Goal: Information Seeking & Learning: Learn about a topic

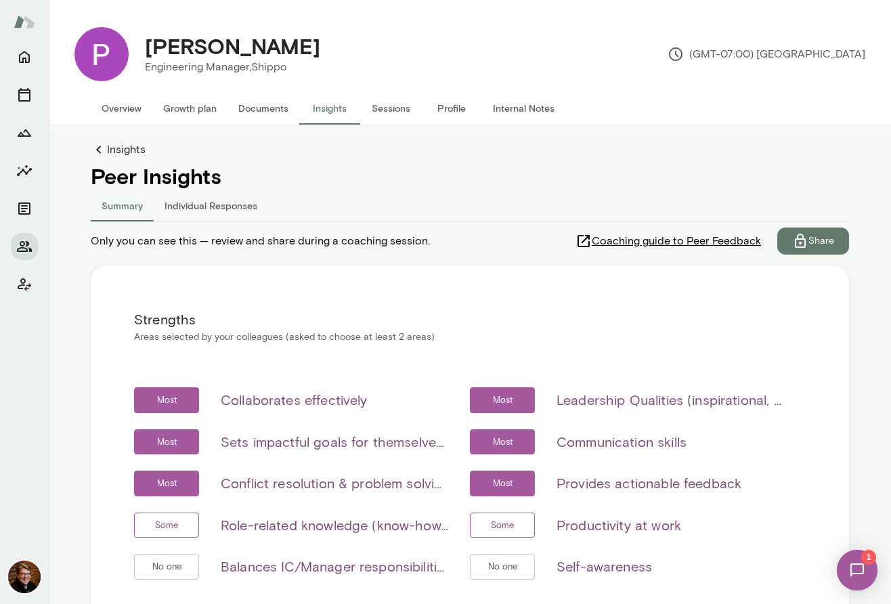
scroll to position [160, 0]
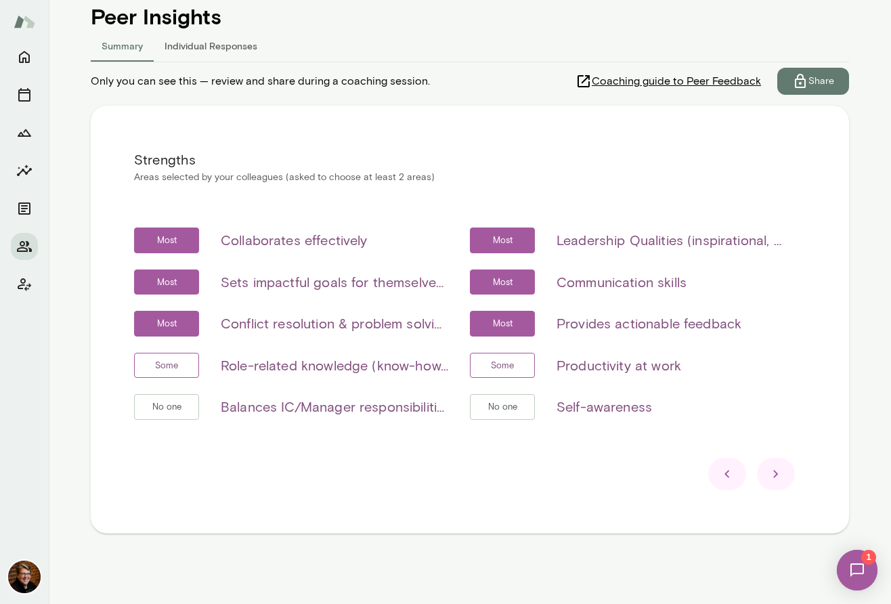
click at [789, 474] on div at bounding box center [776, 474] width 38 height 32
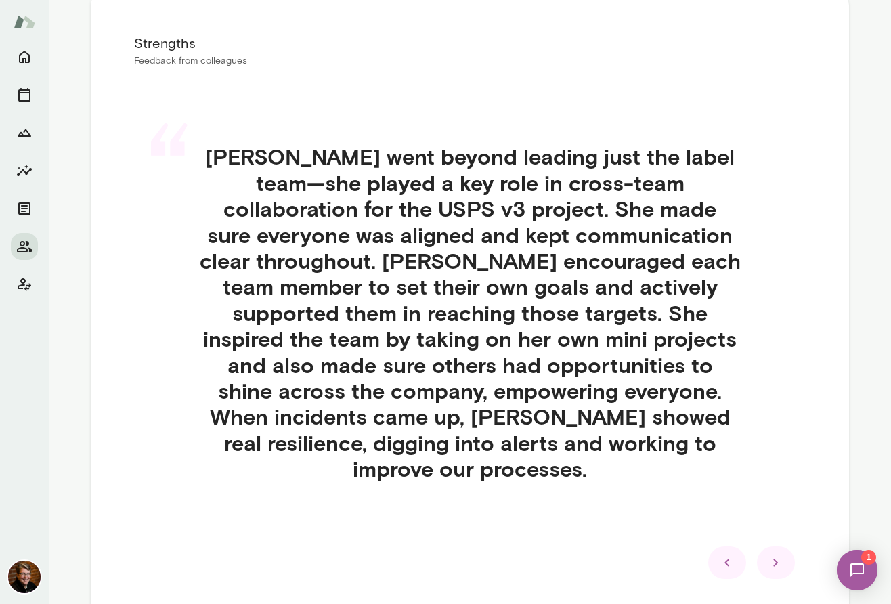
scroll to position [281, 0]
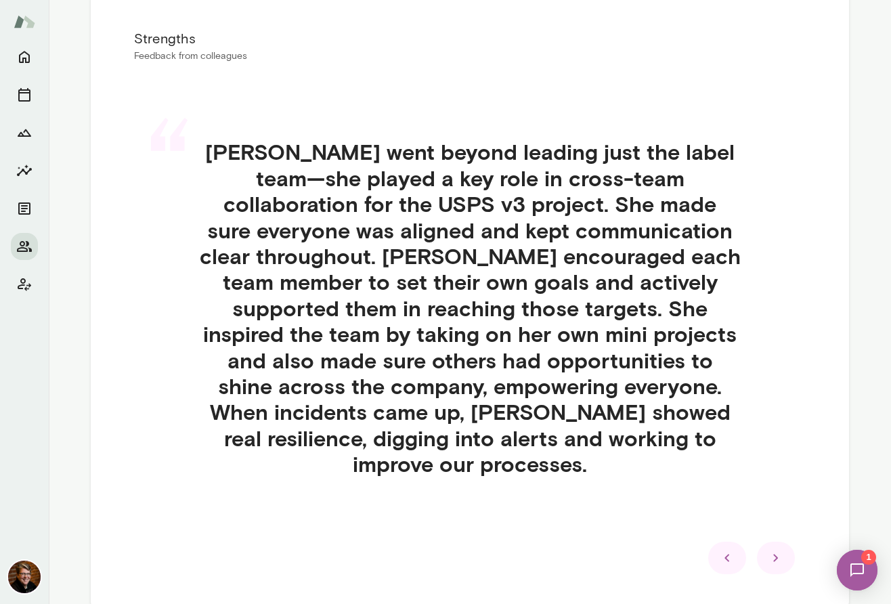
click at [779, 550] on icon at bounding box center [776, 558] width 16 height 16
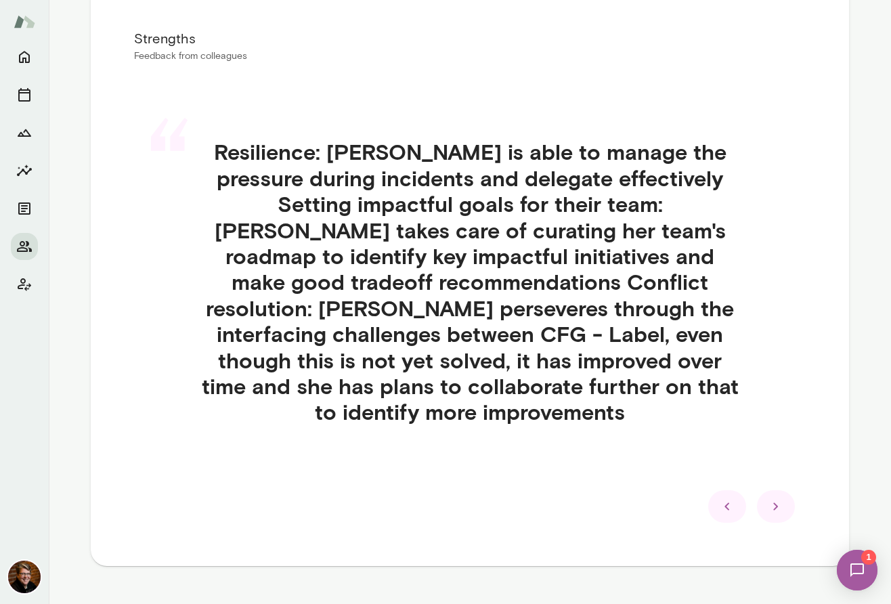
click at [783, 498] on icon at bounding box center [776, 506] width 16 height 16
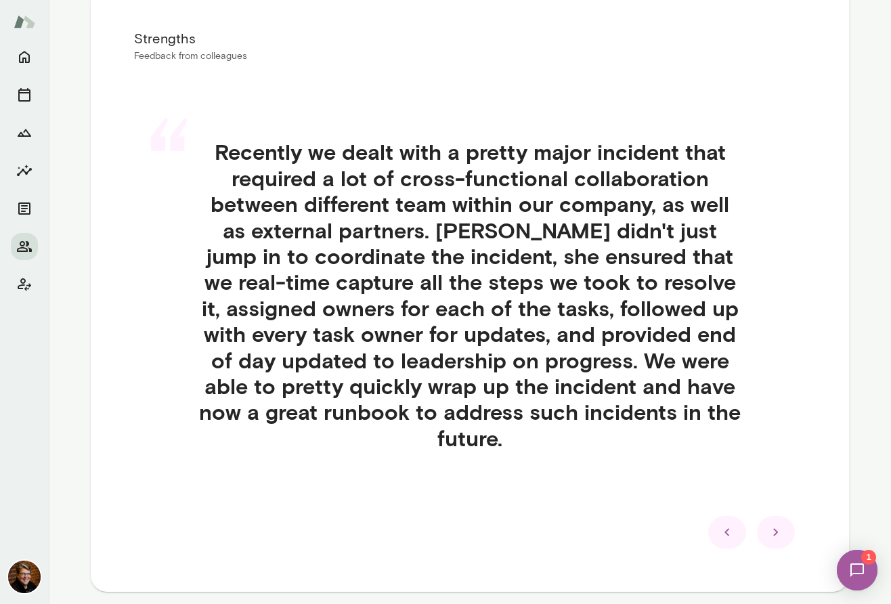
click at [783, 532] on icon at bounding box center [776, 532] width 16 height 16
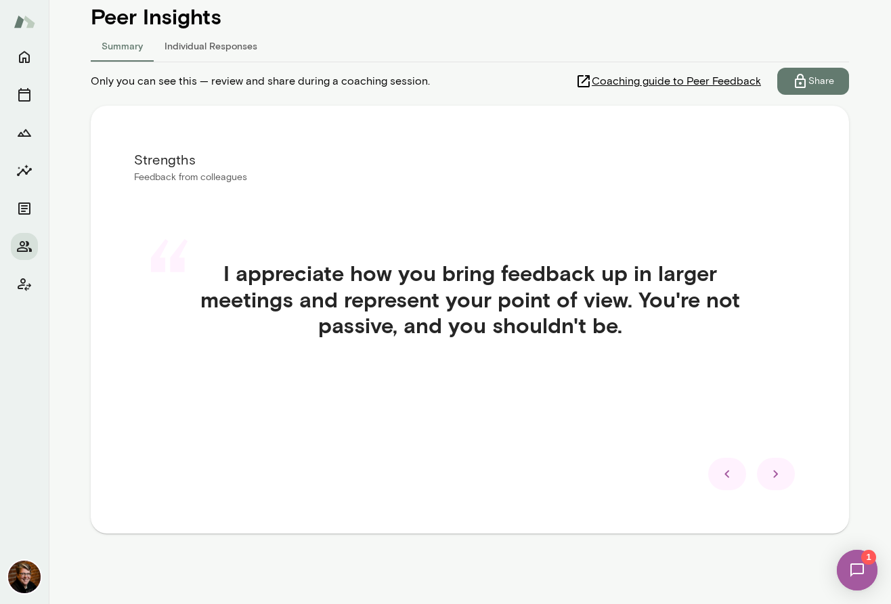
click at [780, 473] on icon at bounding box center [776, 474] width 16 height 16
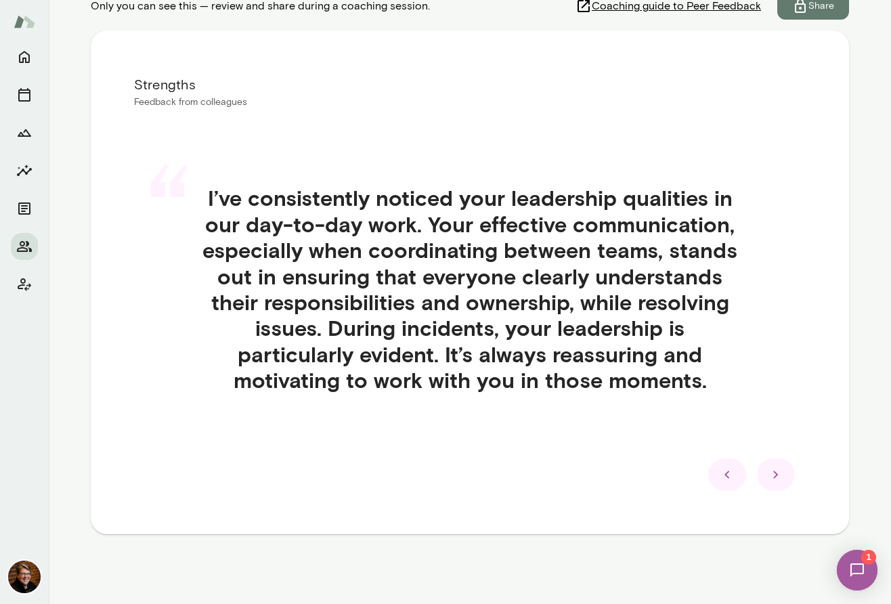
click at [780, 473] on icon at bounding box center [776, 475] width 16 height 16
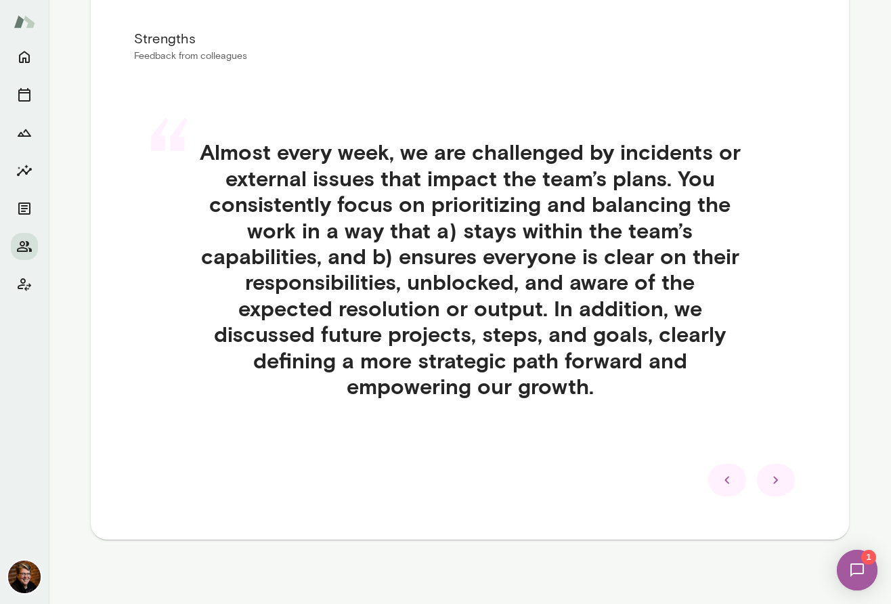
click at [776, 475] on icon at bounding box center [776, 480] width 16 height 16
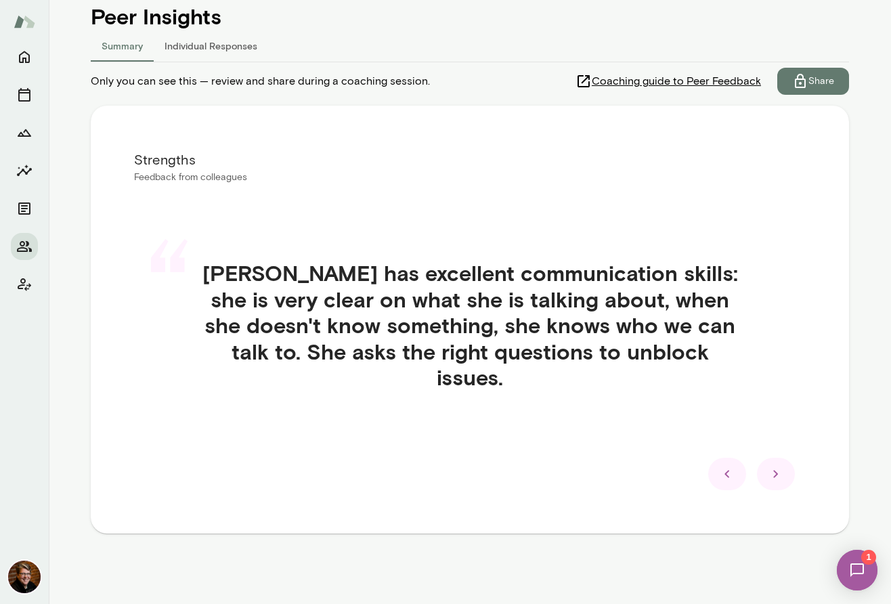
click at [777, 481] on icon at bounding box center [776, 474] width 16 height 16
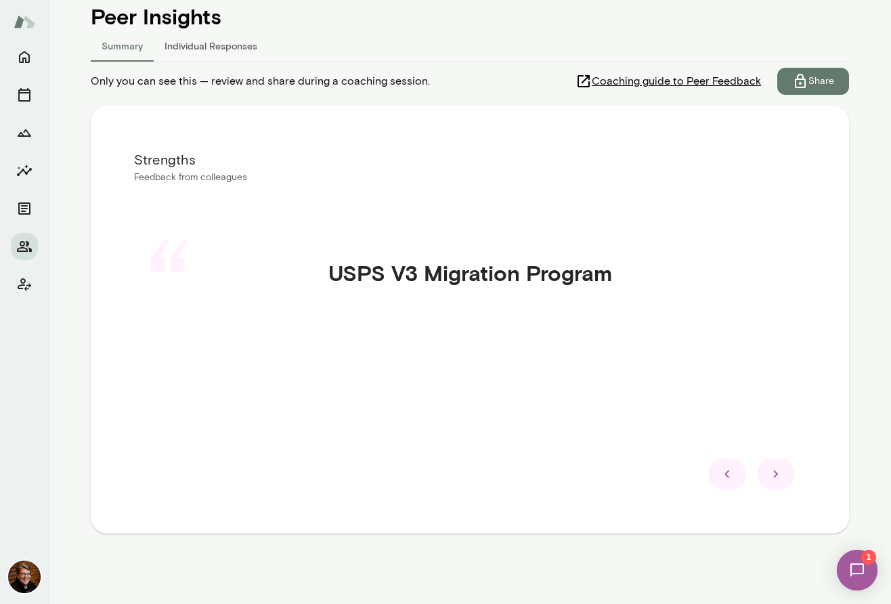
click at [779, 477] on icon at bounding box center [776, 474] width 16 height 16
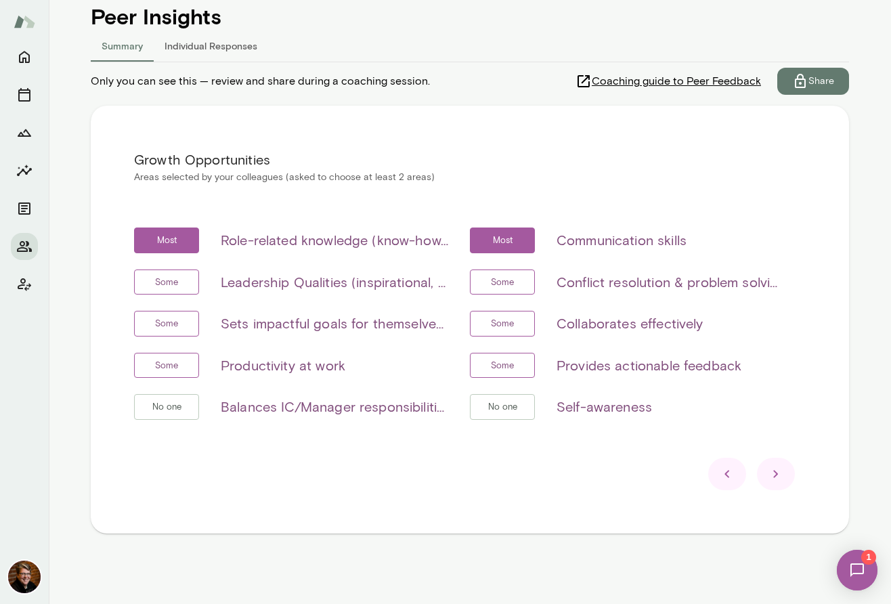
click at [736, 473] on div at bounding box center [727, 474] width 38 height 32
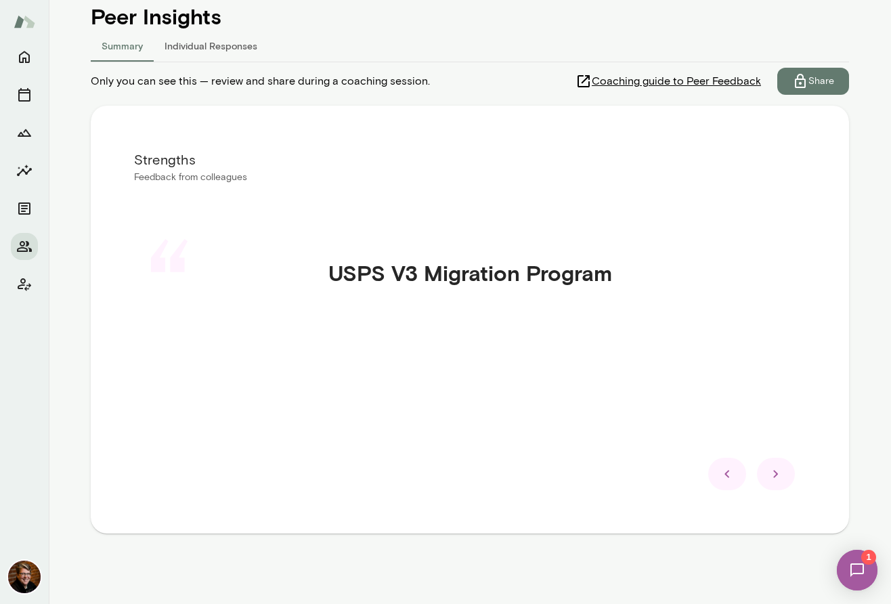
click at [720, 475] on icon at bounding box center [727, 474] width 16 height 16
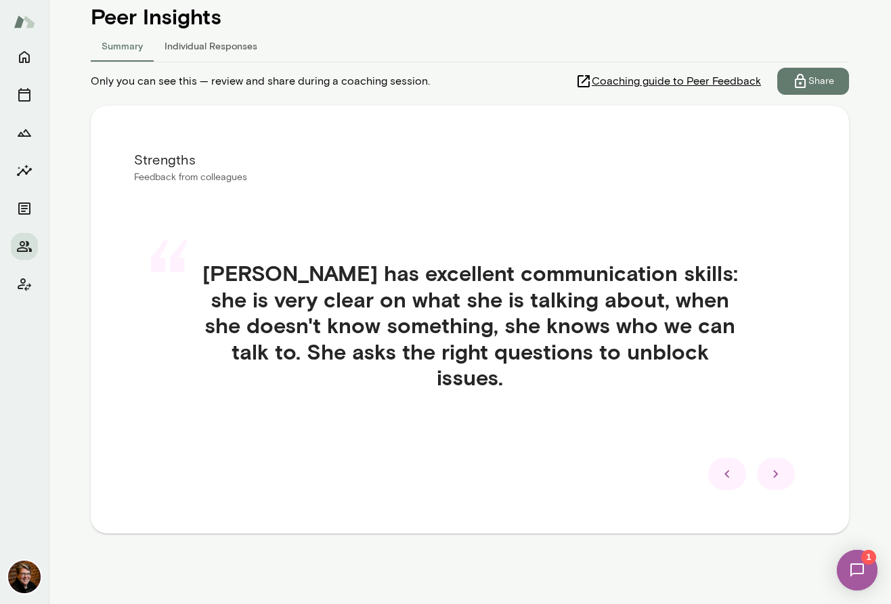
click at [720, 475] on icon at bounding box center [727, 474] width 16 height 16
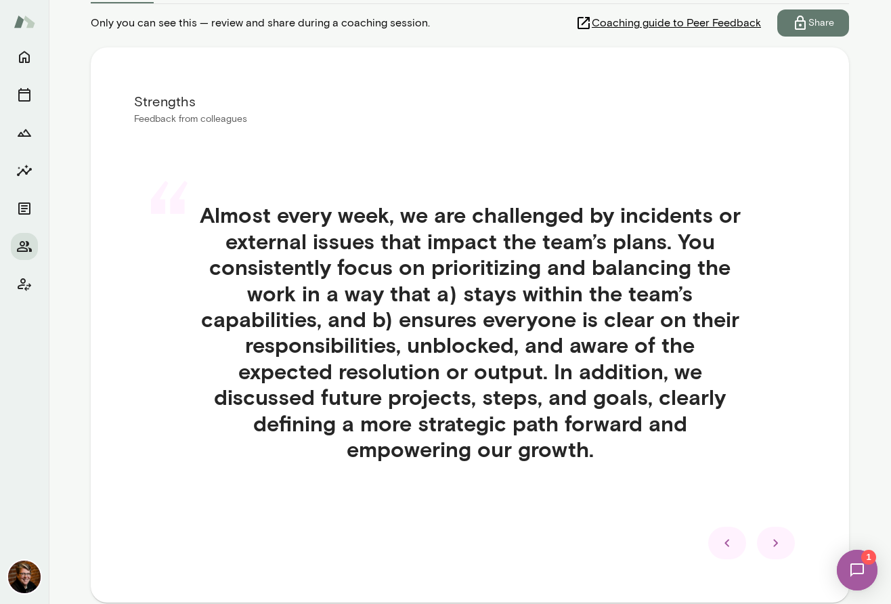
scroll to position [224, 0]
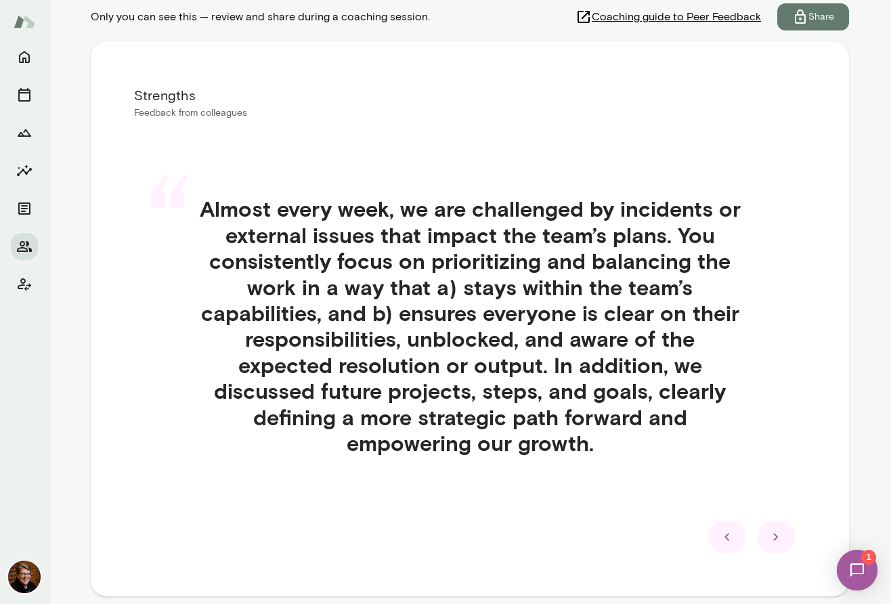
click at [725, 536] on icon at bounding box center [726, 537] width 5 height 7
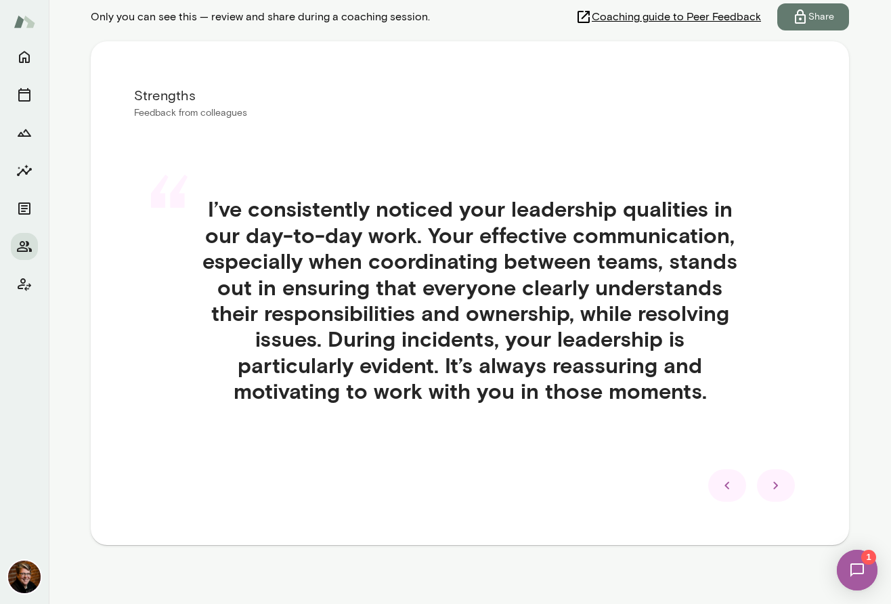
click at [729, 489] on icon at bounding box center [727, 485] width 16 height 16
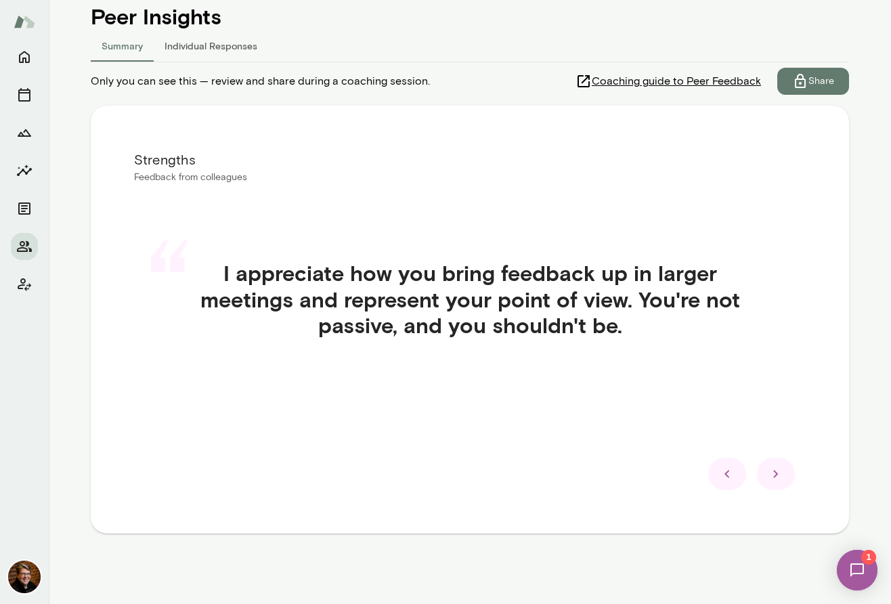
scroll to position [160, 0]
click at [731, 474] on icon at bounding box center [727, 474] width 16 height 16
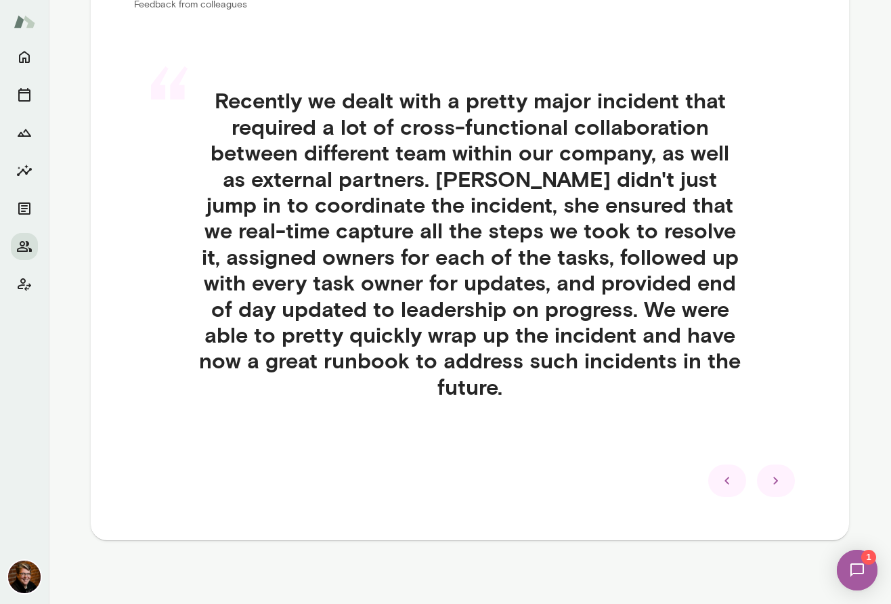
scroll to position [335, 0]
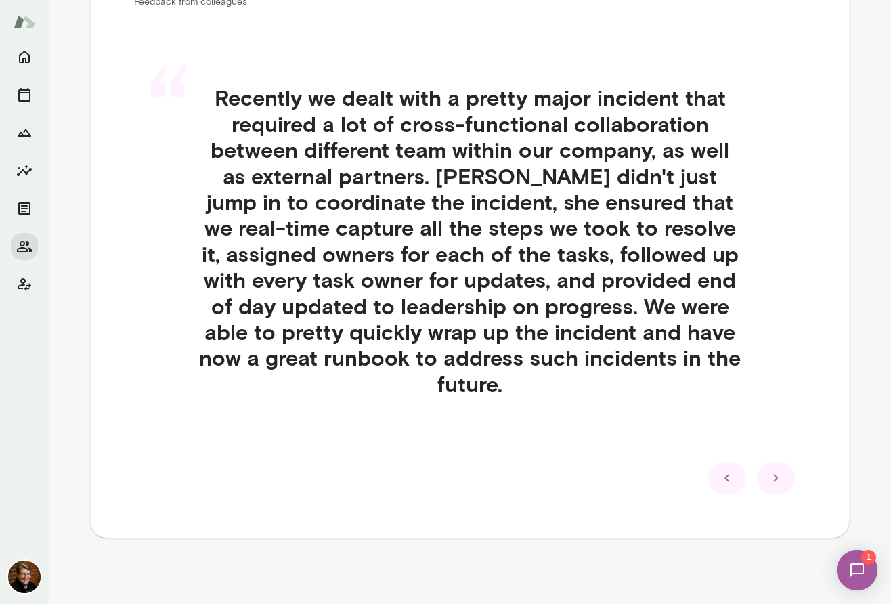
click at [729, 478] on icon at bounding box center [727, 478] width 16 height 16
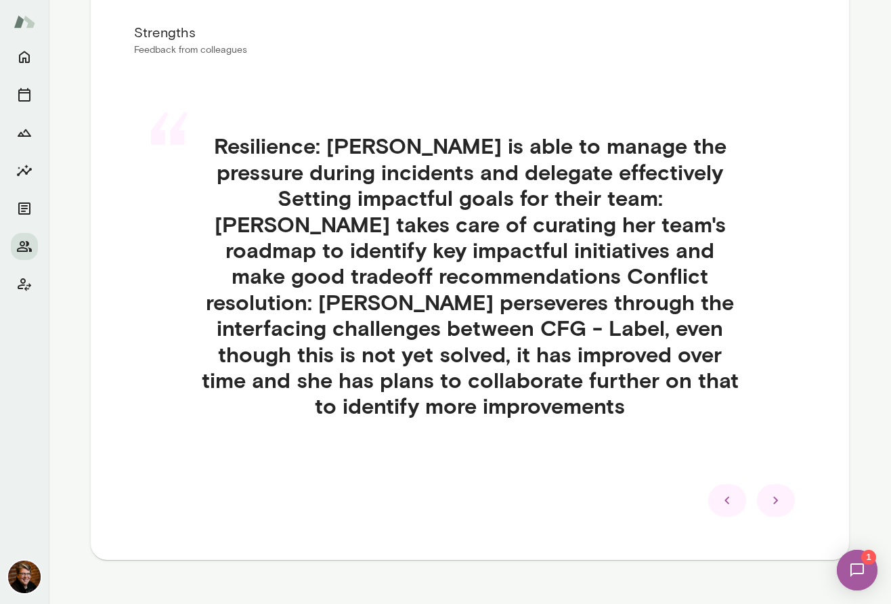
click at [729, 492] on icon at bounding box center [727, 500] width 16 height 16
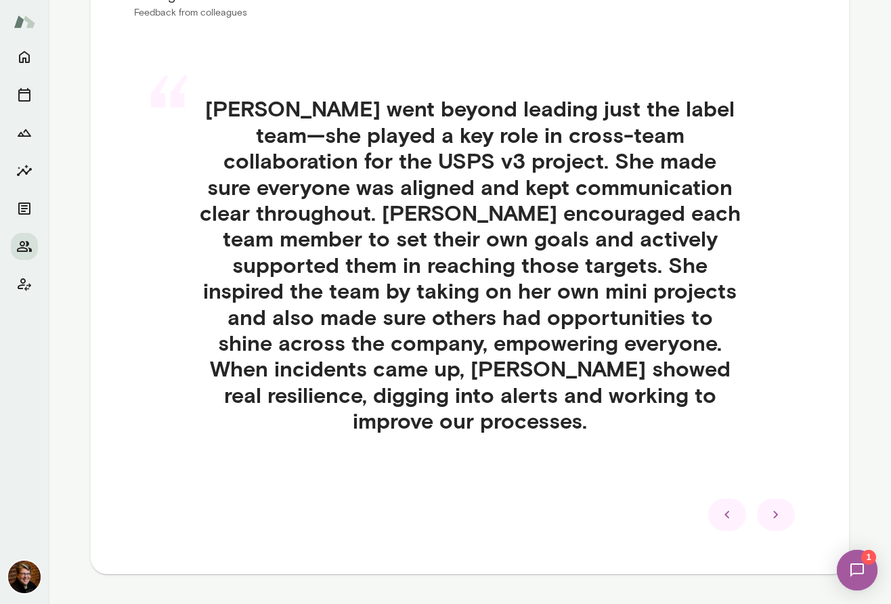
scroll to position [324, 0]
click at [727, 507] on icon at bounding box center [727, 515] width 16 height 16
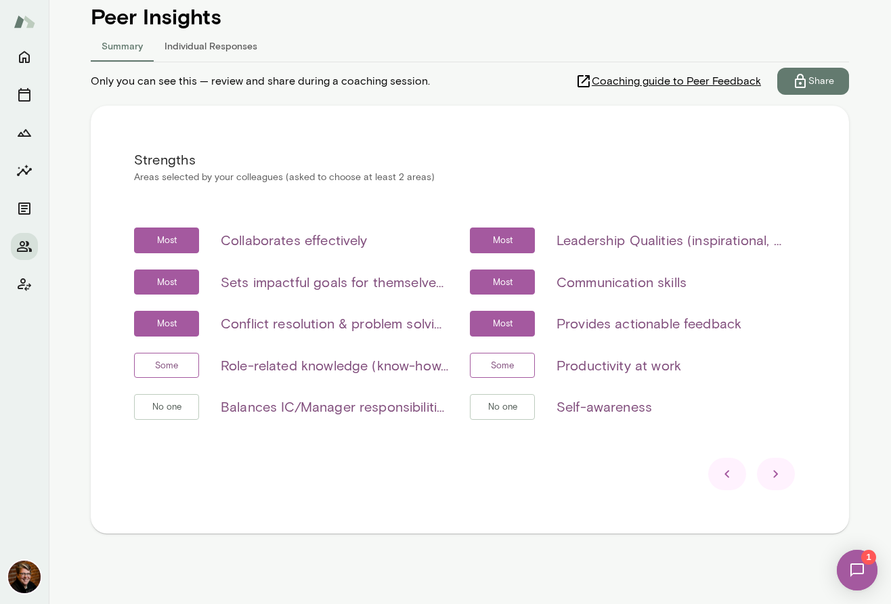
scroll to position [160, 0]
click at [781, 478] on icon at bounding box center [776, 474] width 16 height 16
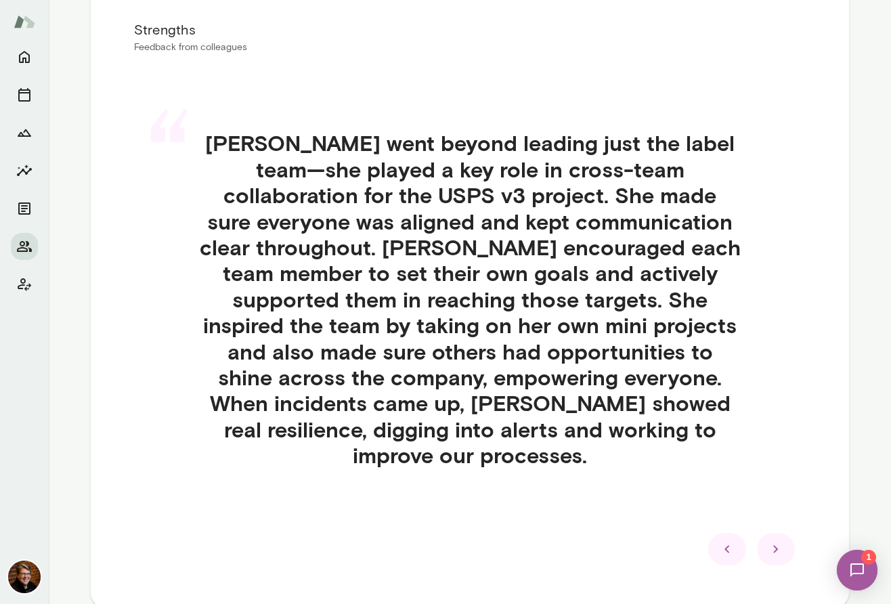
scroll to position [294, 0]
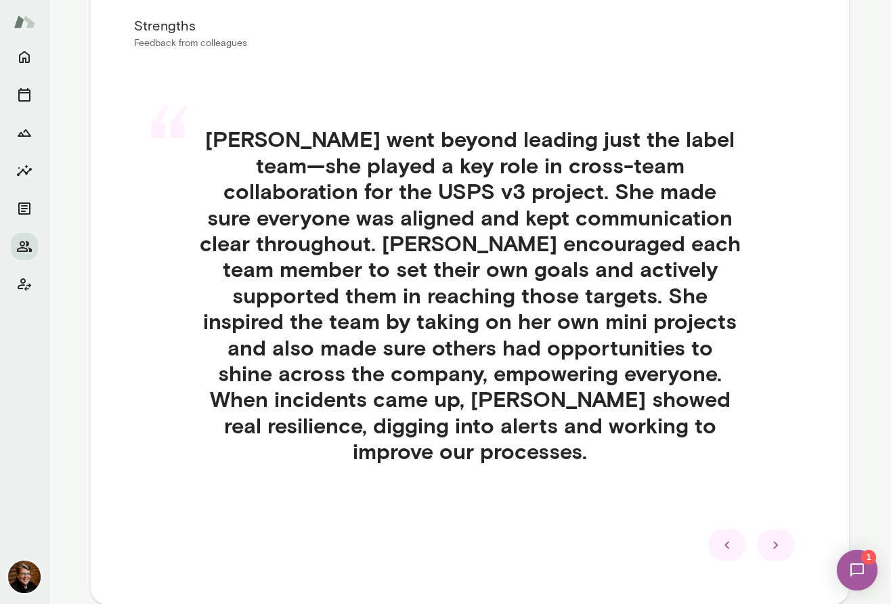
click at [779, 537] on icon at bounding box center [776, 545] width 16 height 16
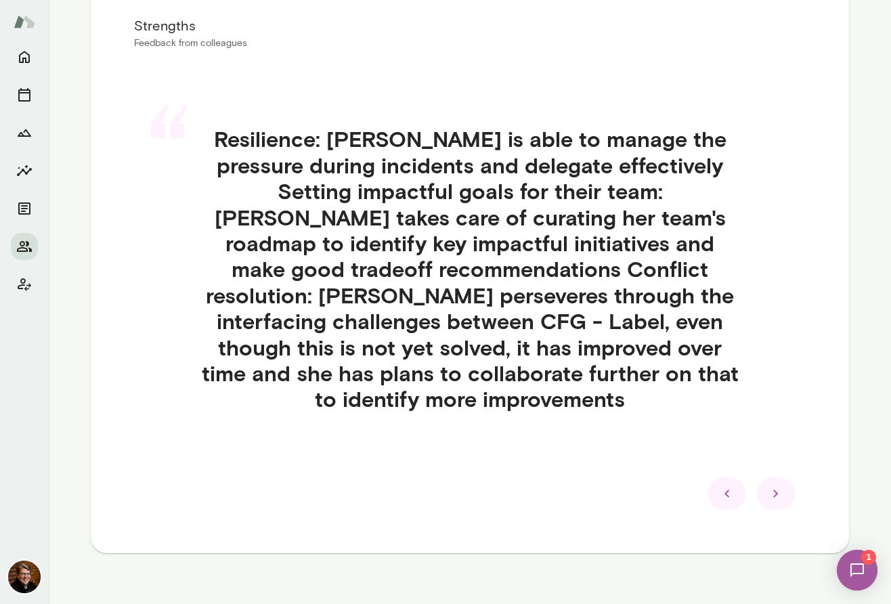
scroll to position [287, 0]
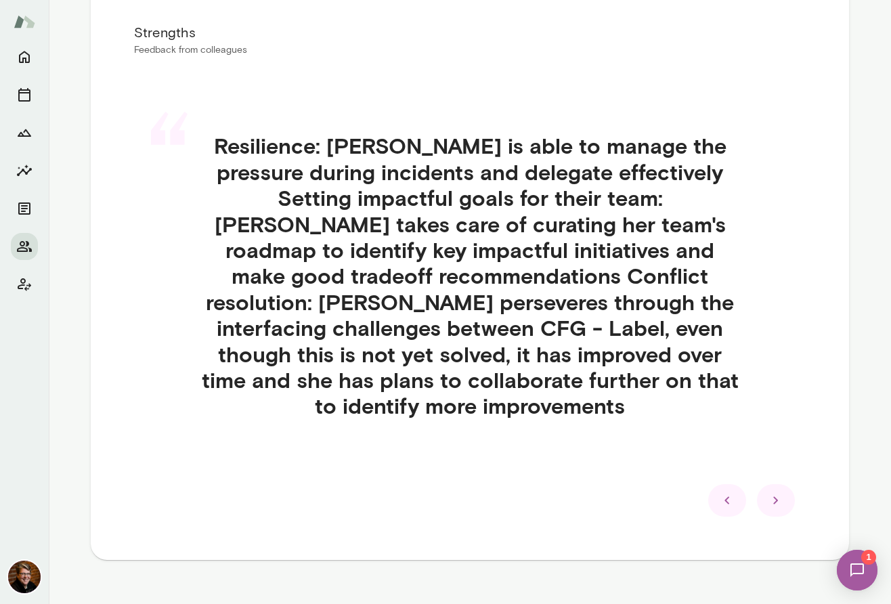
click at [777, 492] on icon at bounding box center [776, 500] width 16 height 16
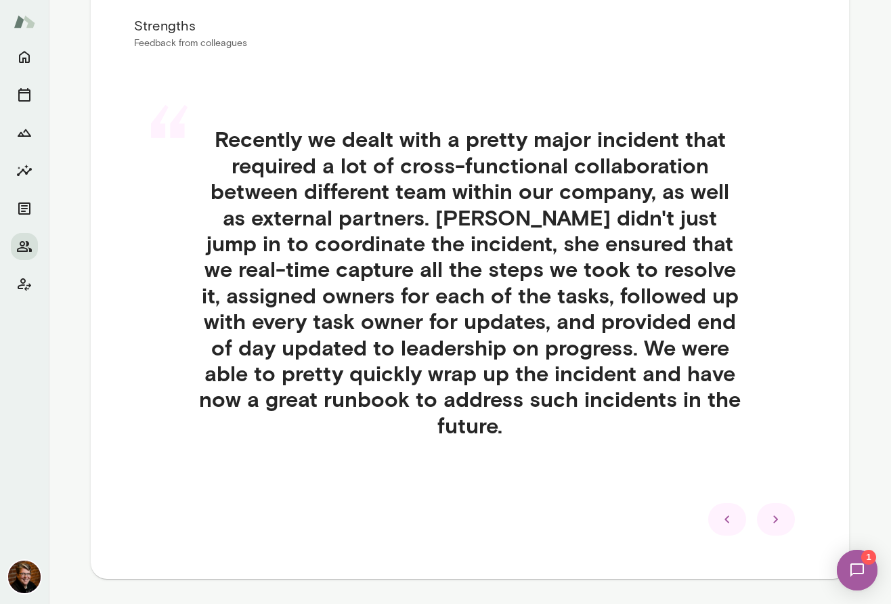
click at [776, 523] on icon at bounding box center [776, 519] width 16 height 16
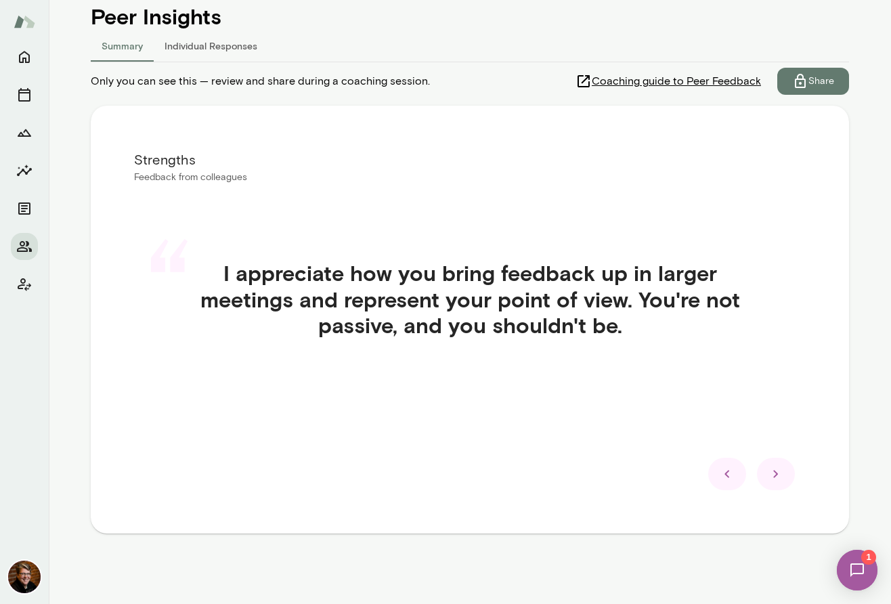
scroll to position [160, 0]
click at [783, 481] on icon at bounding box center [776, 474] width 16 height 16
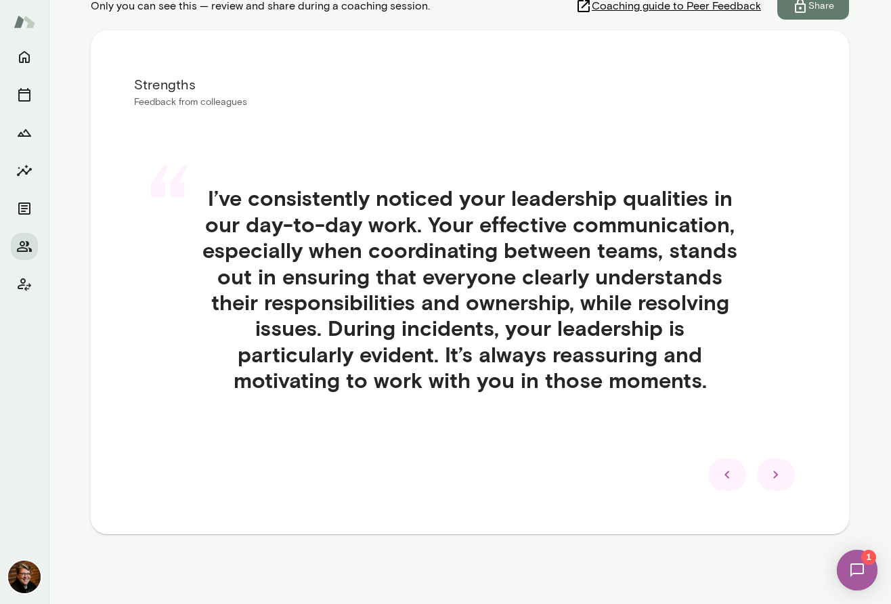
click at [782, 477] on icon at bounding box center [776, 475] width 16 height 16
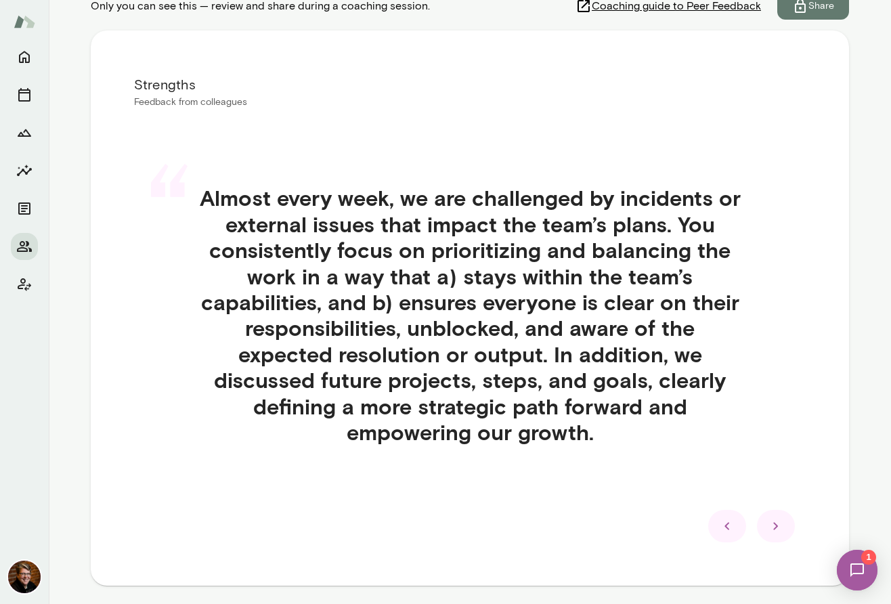
scroll to position [287, 0]
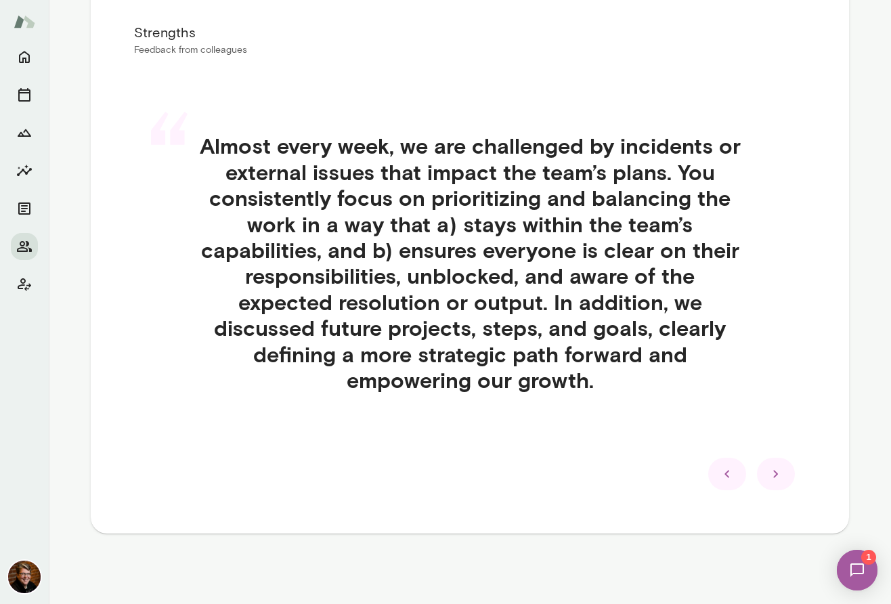
click at [779, 472] on icon at bounding box center [776, 474] width 16 height 16
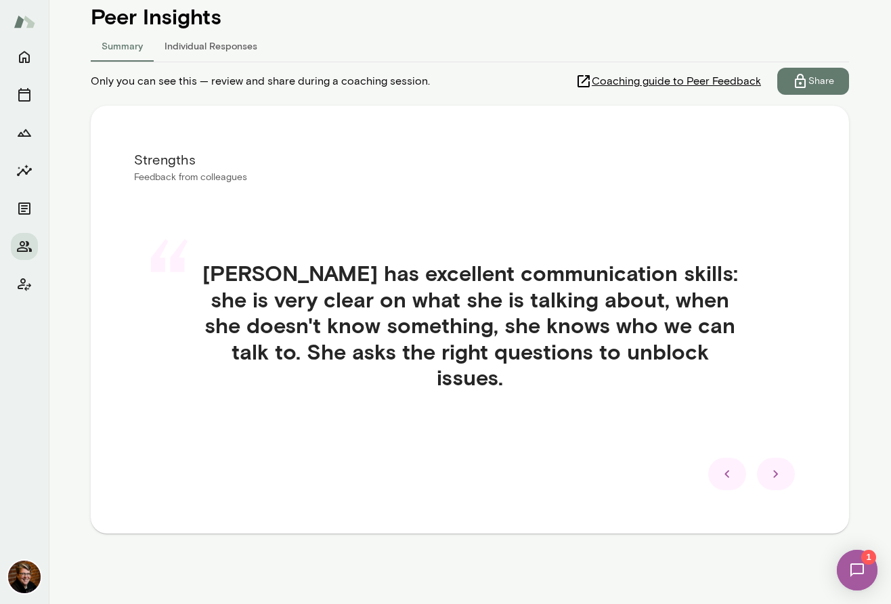
click at [779, 473] on icon at bounding box center [776, 474] width 16 height 16
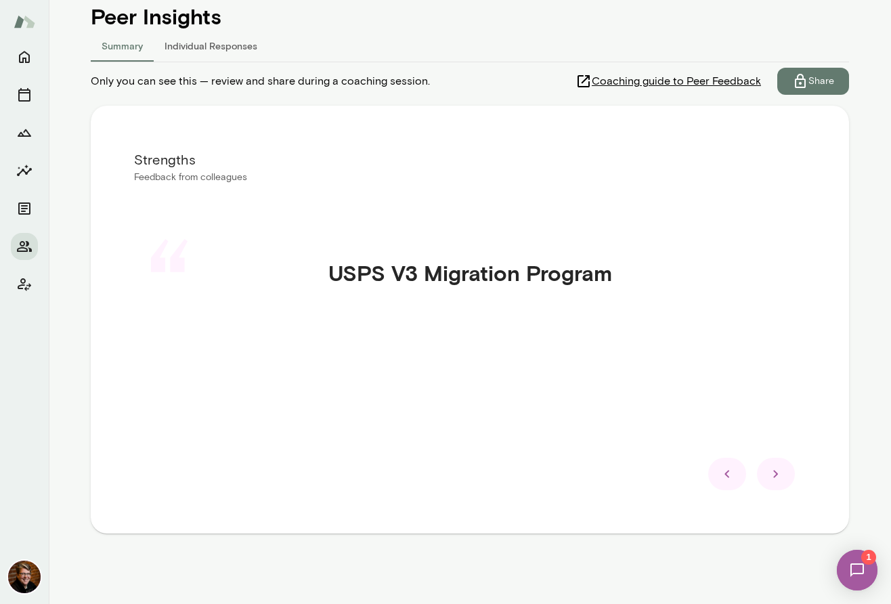
click at [780, 476] on icon at bounding box center [776, 474] width 16 height 16
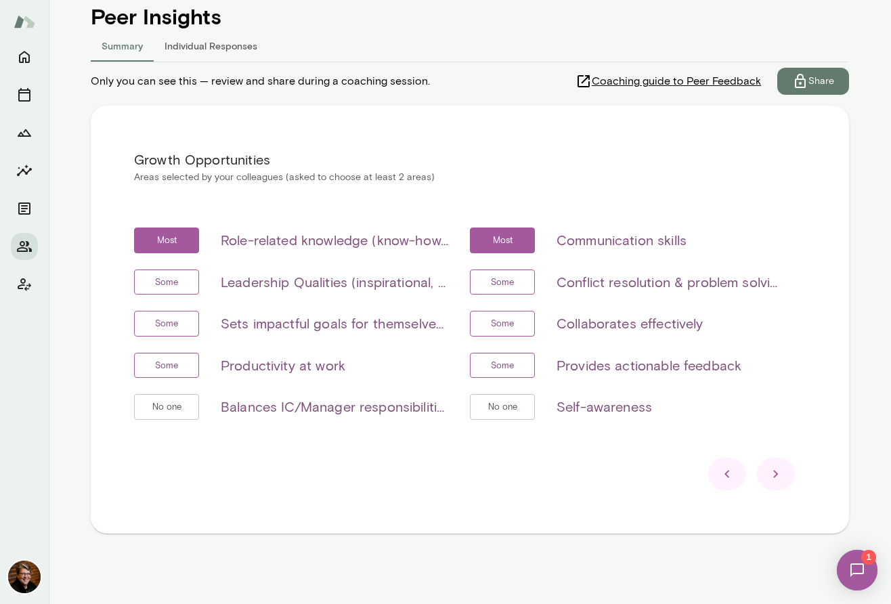
click at [775, 475] on icon at bounding box center [776, 474] width 16 height 16
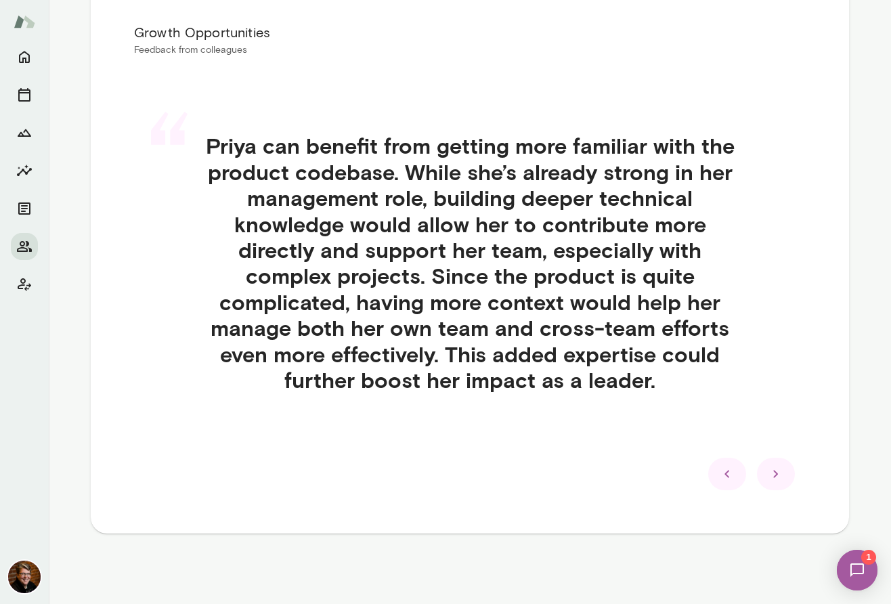
click at [725, 478] on icon at bounding box center [727, 474] width 16 height 16
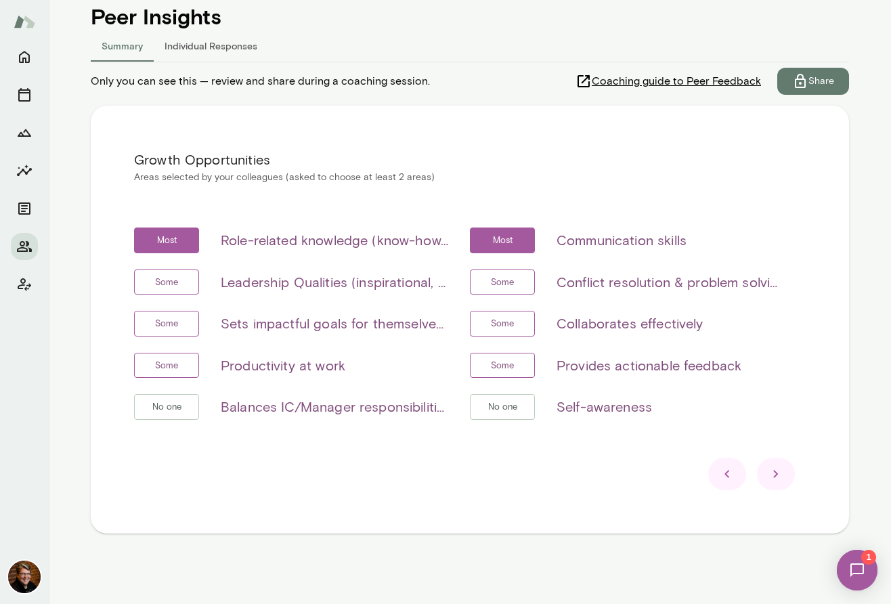
scroll to position [160, 0]
click at [774, 478] on icon at bounding box center [776, 474] width 16 height 16
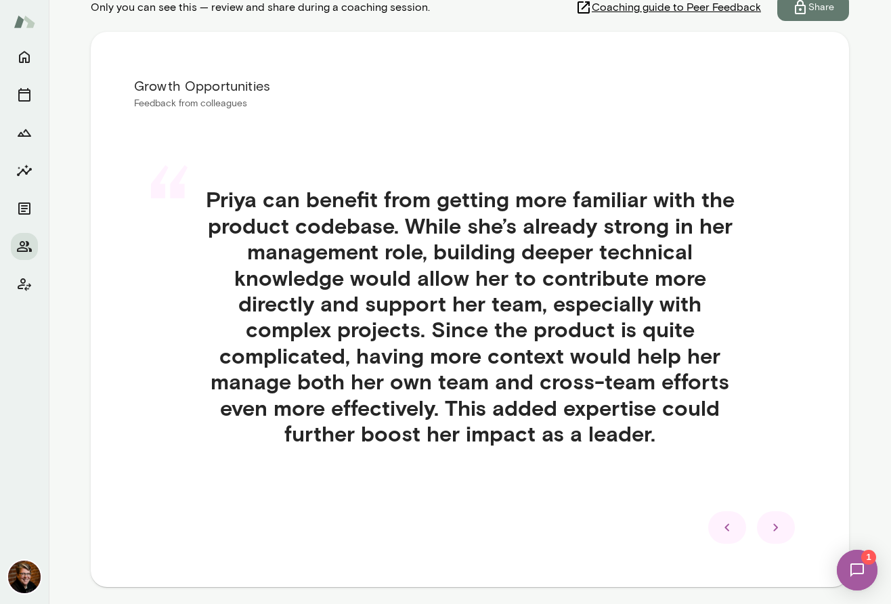
scroll to position [287, 0]
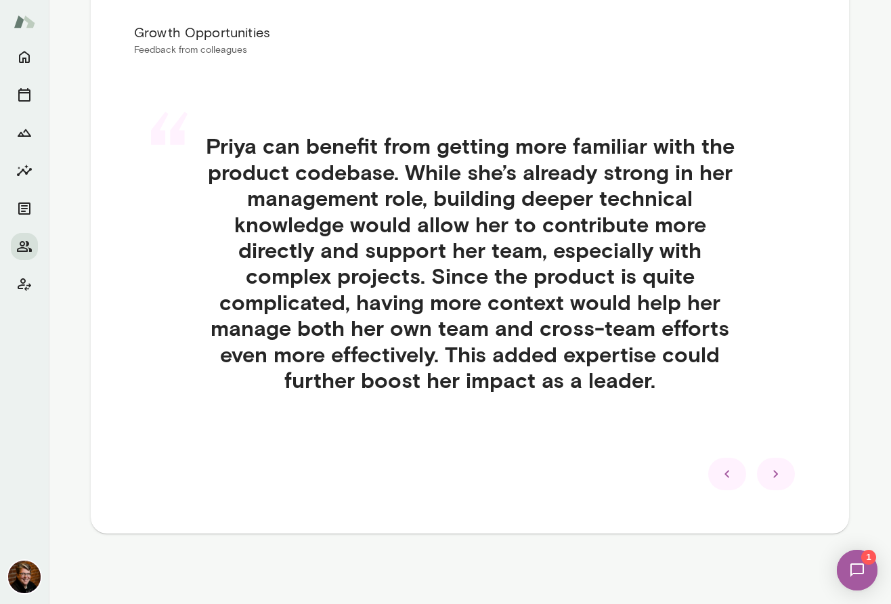
click at [781, 477] on icon at bounding box center [776, 474] width 16 height 16
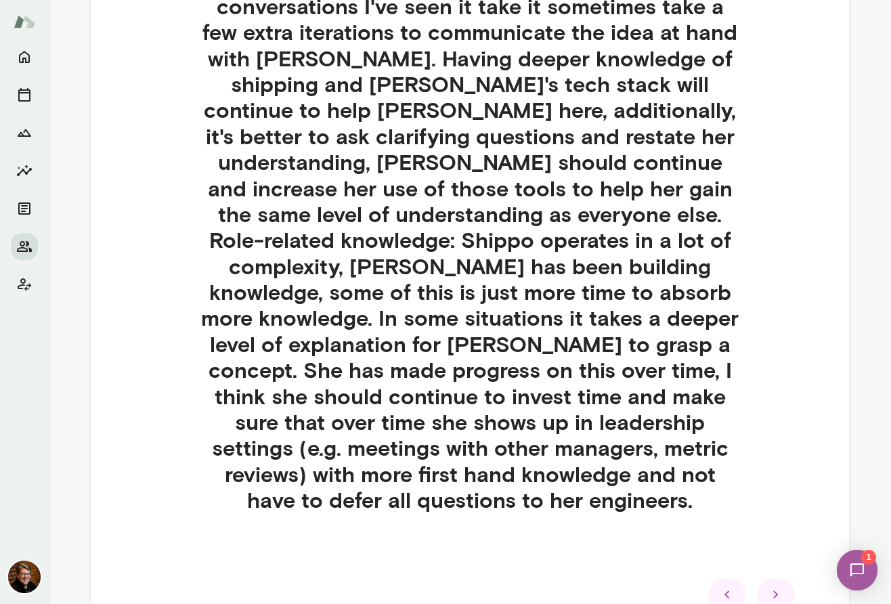
scroll to position [452, 0]
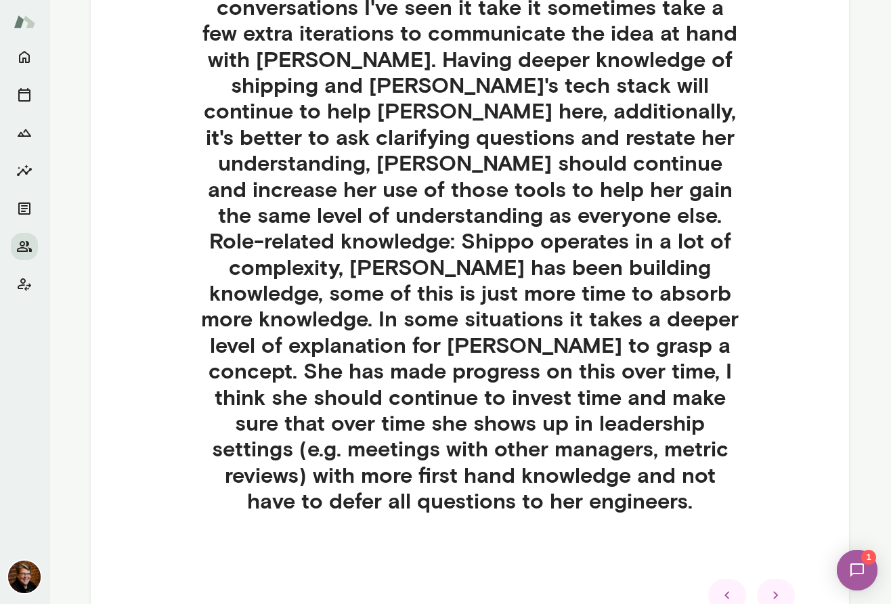
click at [780, 587] on icon at bounding box center [776, 595] width 16 height 16
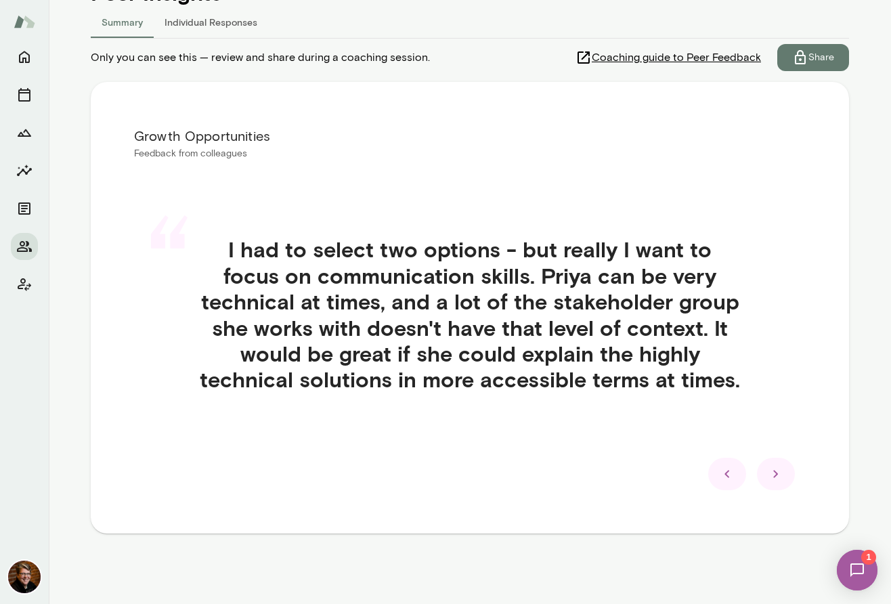
click at [779, 481] on div at bounding box center [776, 474] width 38 height 32
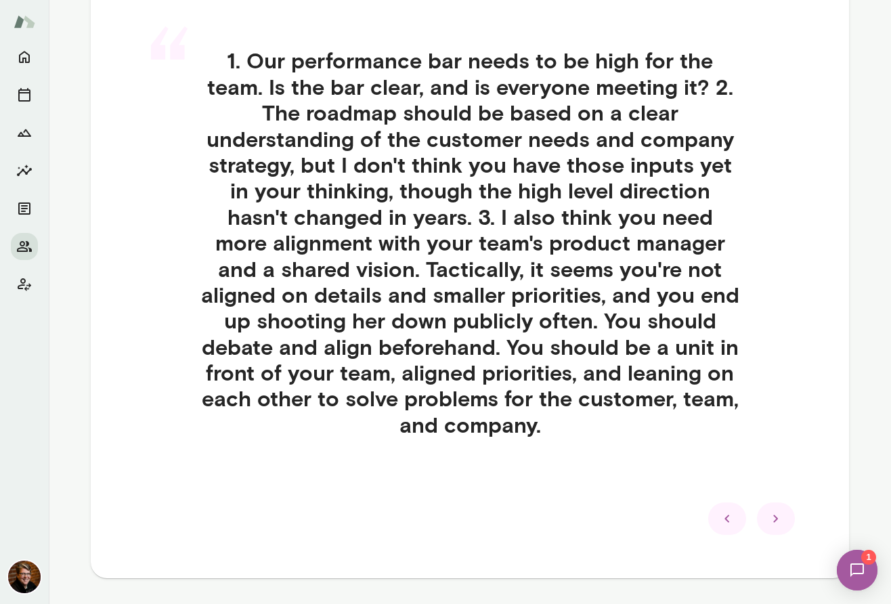
scroll to position [369, 0]
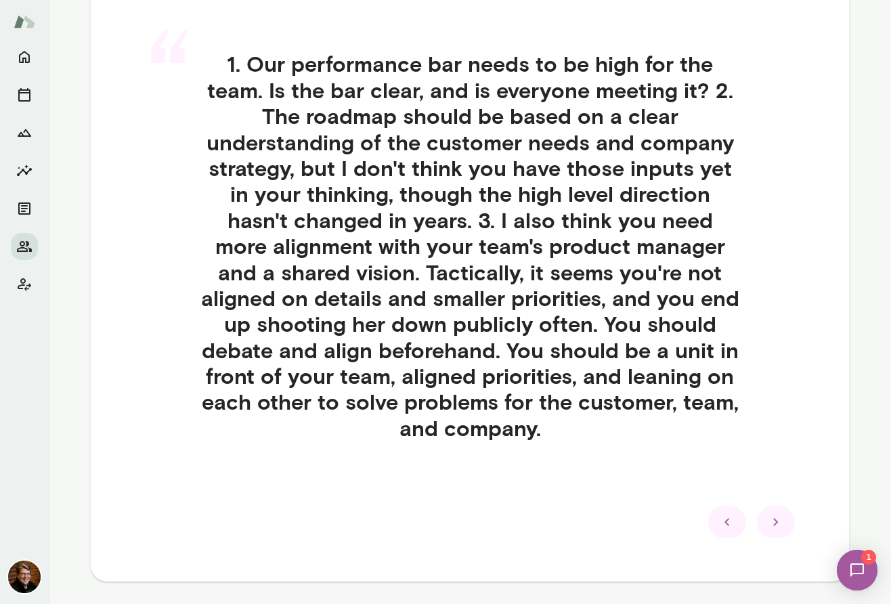
click at [781, 524] on icon at bounding box center [776, 522] width 16 height 16
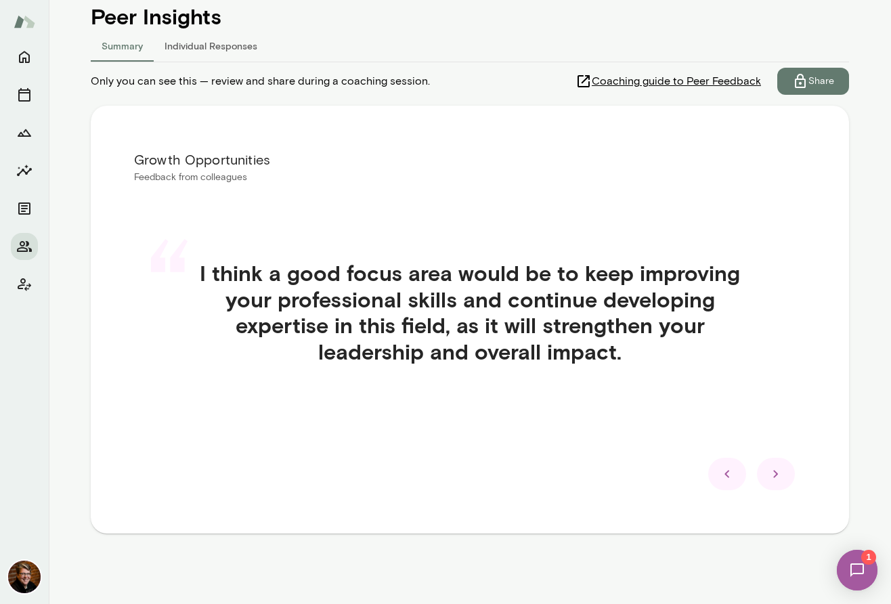
click at [783, 480] on icon at bounding box center [776, 474] width 16 height 16
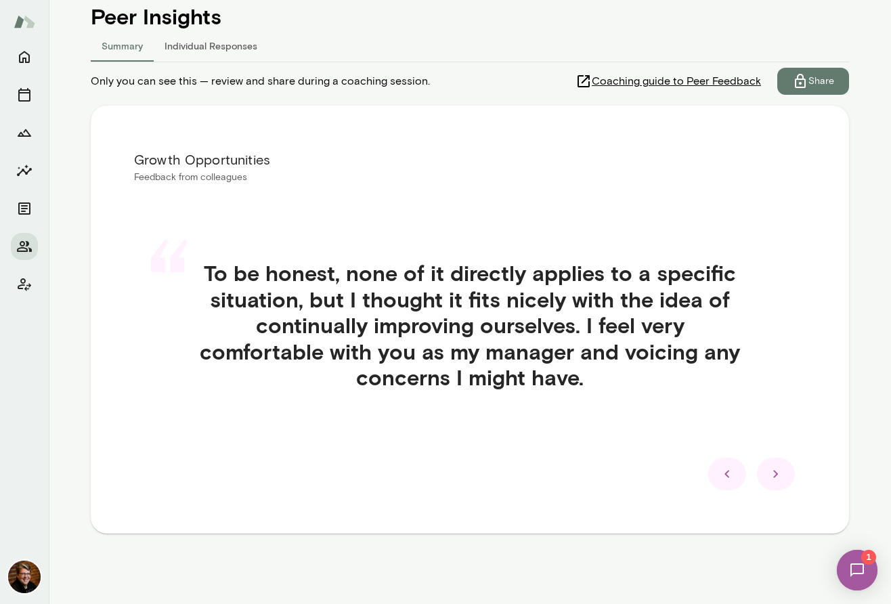
click at [783, 479] on icon at bounding box center [776, 474] width 16 height 16
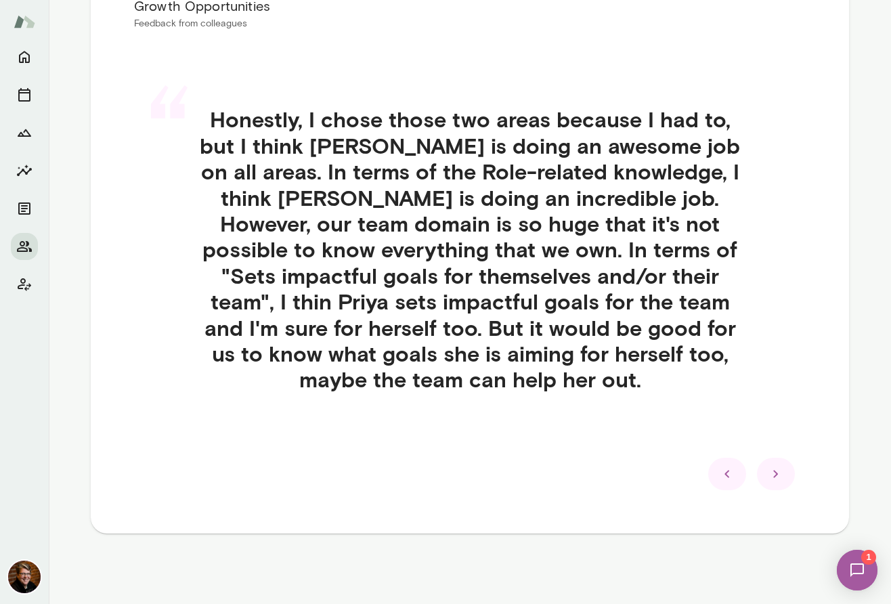
click at [779, 481] on icon at bounding box center [776, 474] width 16 height 16
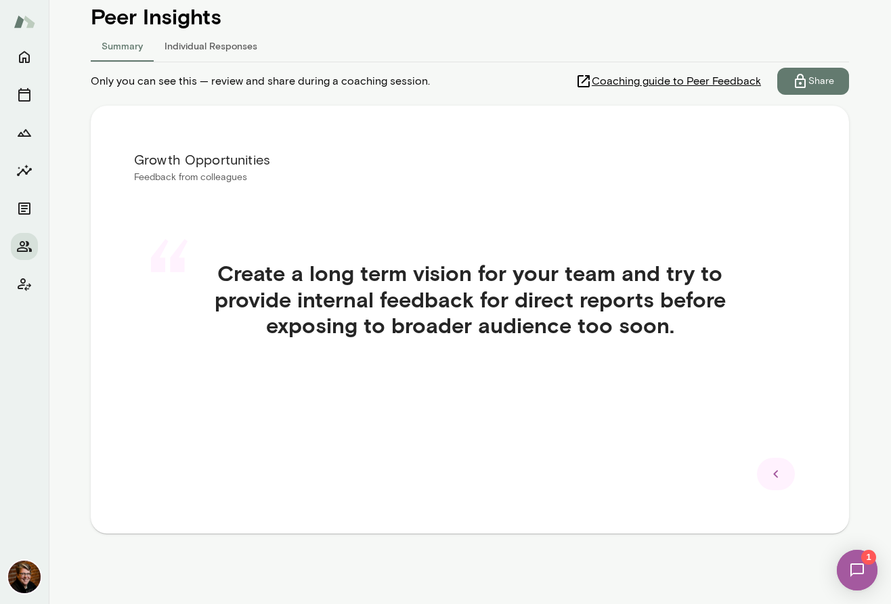
click at [771, 479] on icon at bounding box center [776, 474] width 16 height 16
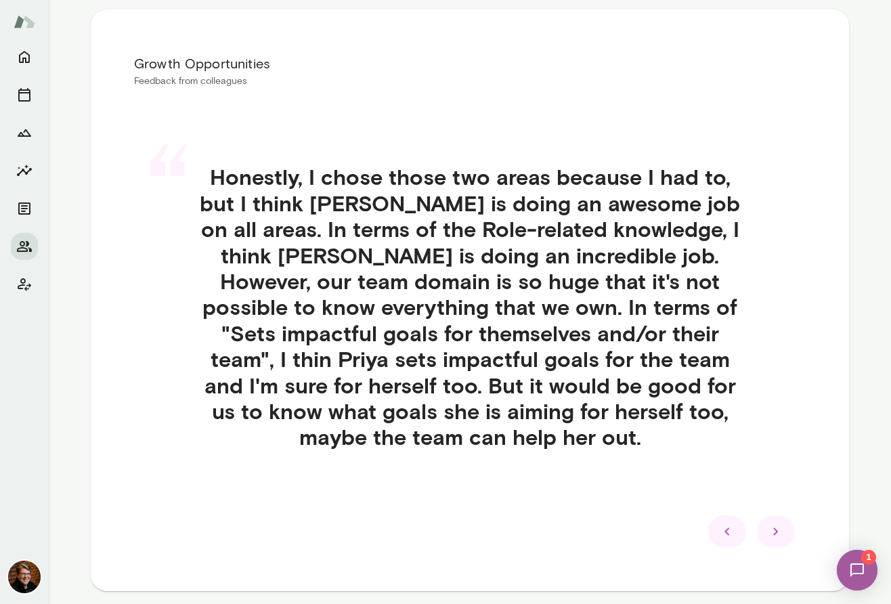
scroll to position [259, 0]
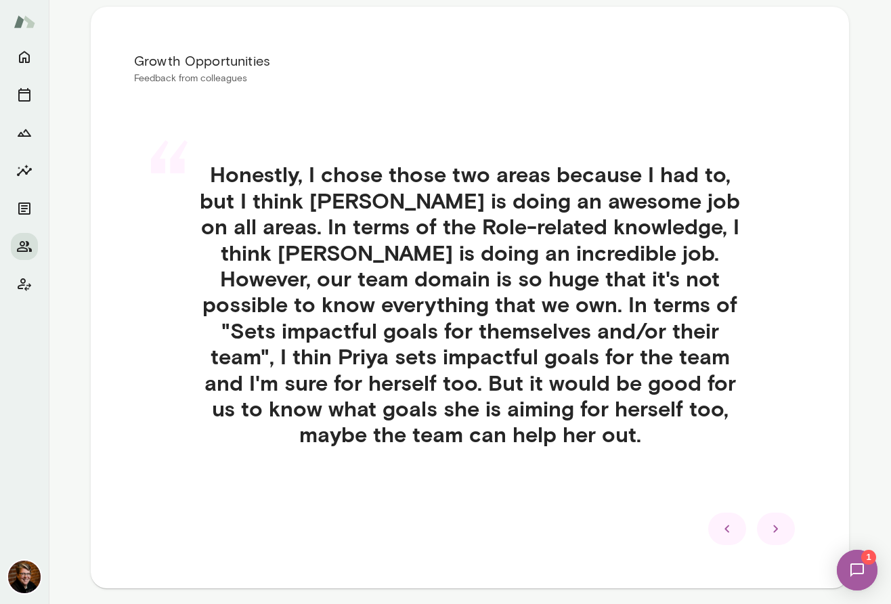
click at [781, 525] on icon at bounding box center [776, 529] width 16 height 16
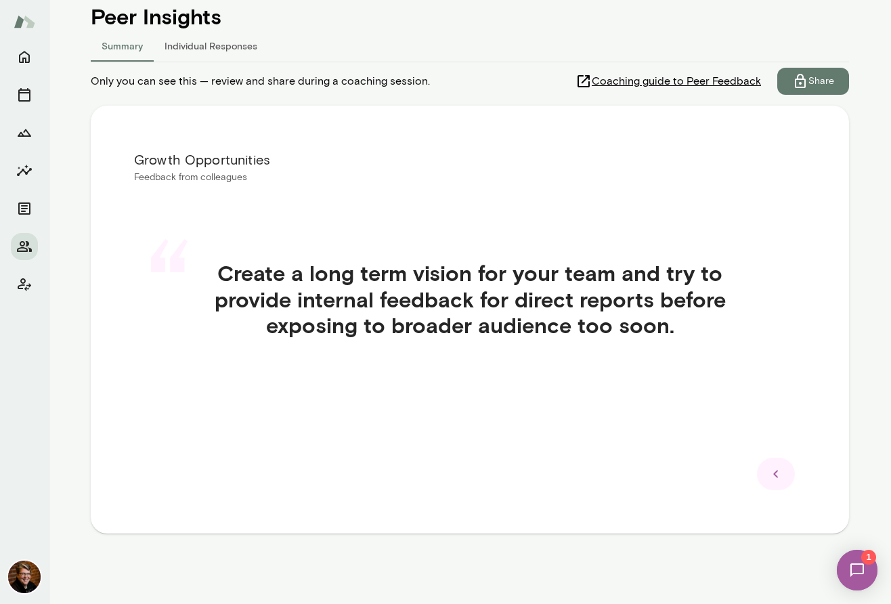
click at [783, 474] on icon at bounding box center [776, 474] width 16 height 16
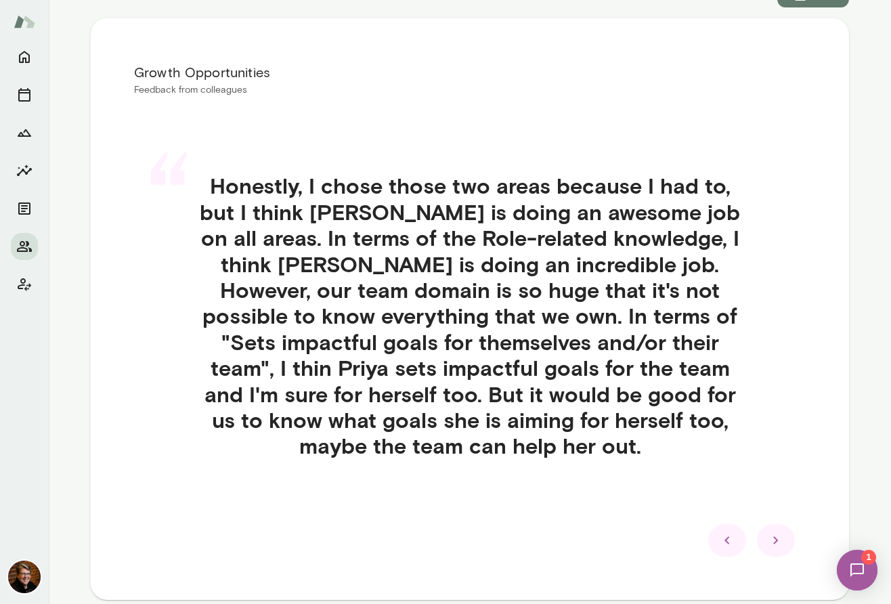
scroll to position [251, 0]
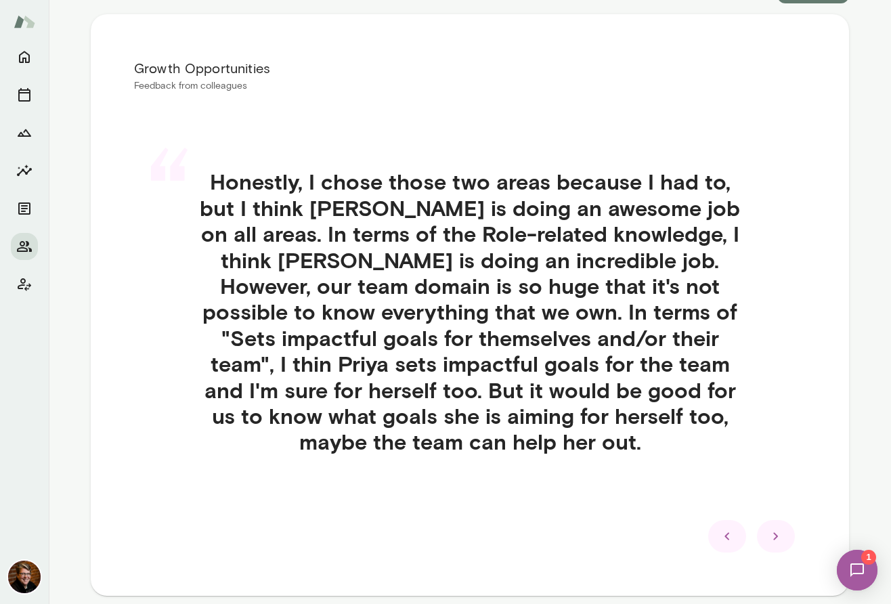
click at [731, 538] on icon at bounding box center [727, 536] width 16 height 16
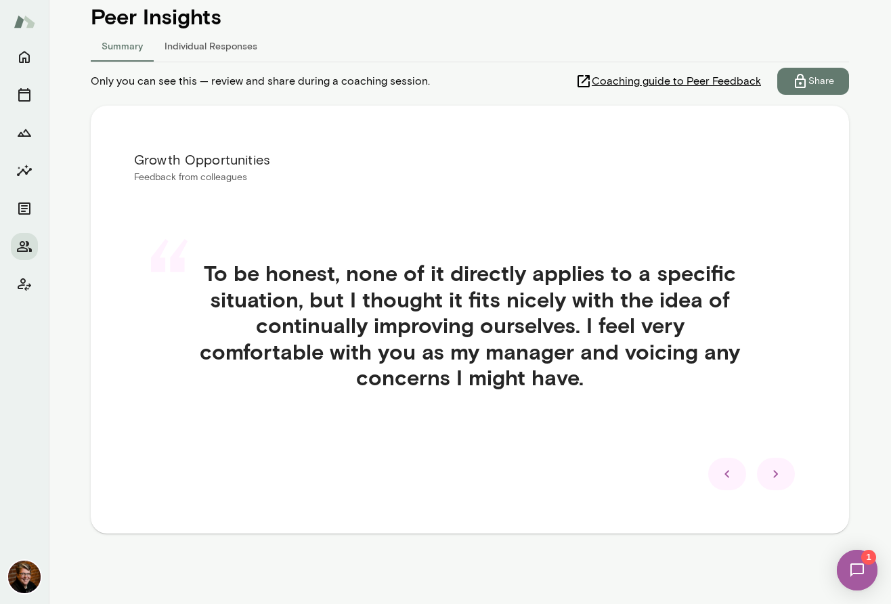
scroll to position [160, 0]
click at [733, 479] on icon at bounding box center [727, 474] width 16 height 16
